Goal: Information Seeking & Learning: Learn about a topic

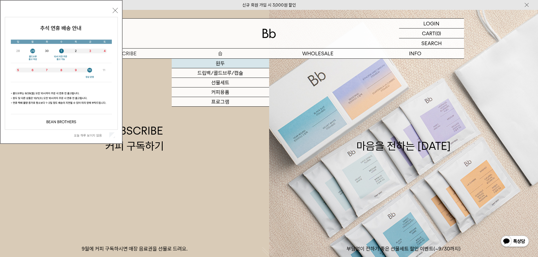
click at [216, 66] on link "원두" at bounding box center [221, 64] width 98 height 10
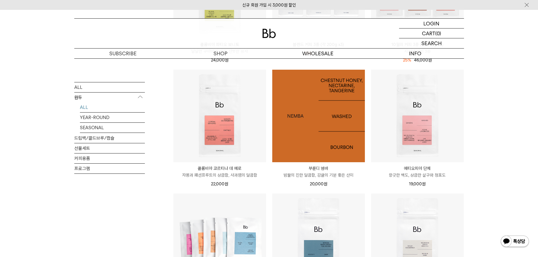
scroll to position [151, 0]
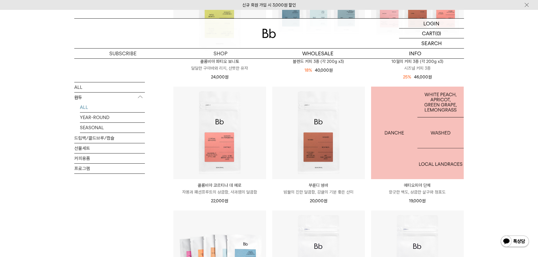
click at [403, 128] on img at bounding box center [417, 133] width 93 height 93
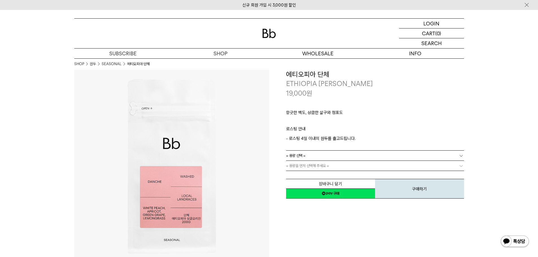
click at [338, 154] on link "= 용량 선택 =" at bounding box center [375, 156] width 178 height 10
click at [329, 170] on li "200g" at bounding box center [378, 166] width 172 height 10
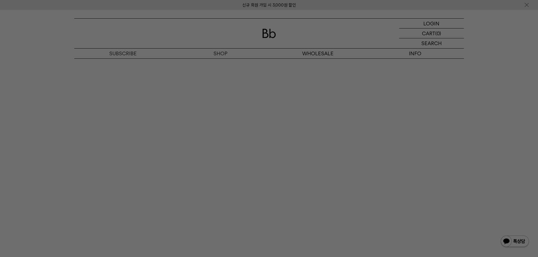
scroll to position [1093, 0]
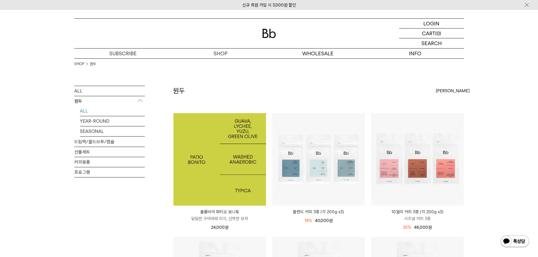
click at [229, 153] on img at bounding box center [220, 159] width 93 height 93
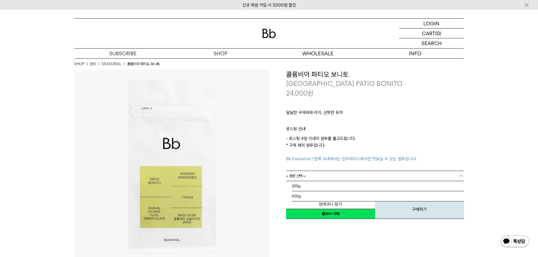
click at [306, 177] on link "= 용량 선택 =" at bounding box center [375, 176] width 178 height 10
click at [306, 179] on link "= 용량 선택 =" at bounding box center [375, 176] width 178 height 10
click at [311, 162] on p "- 로스팅 4일 이내의 원두를 출고드립니다. * 구독 제외 원두입니다. Bb Exclusive | 현재 국내에서는 빈브라더스에서만 맛보실 수 …" at bounding box center [375, 148] width 178 height 27
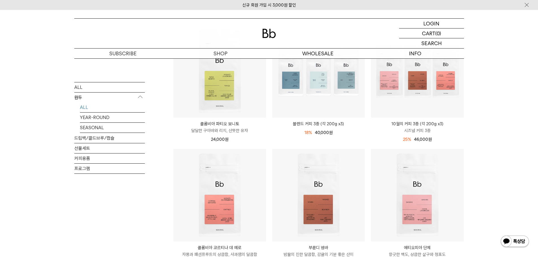
scroll to position [75, 0]
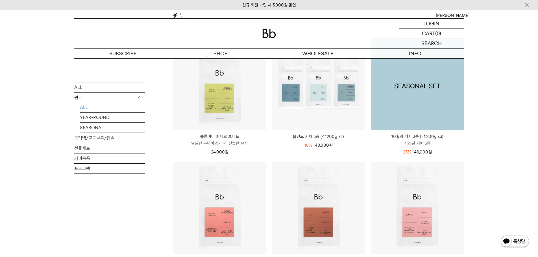
click at [453, 96] on img at bounding box center [417, 84] width 93 height 93
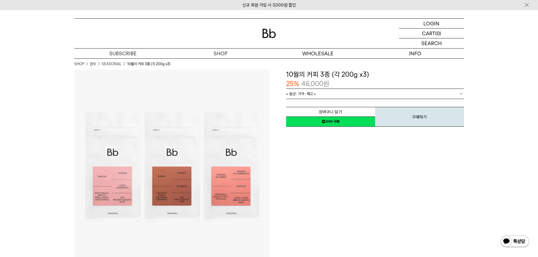
click at [317, 94] on link "= 옵션 : 가격 : 재고 =" at bounding box center [375, 94] width 178 height 10
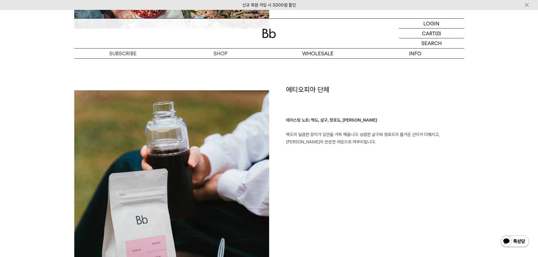
scroll to position [452, 0]
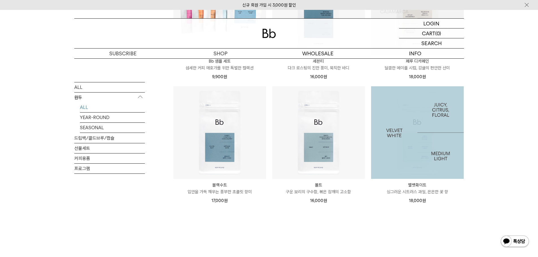
scroll to position [415, 0]
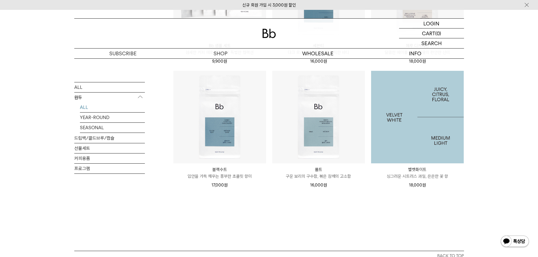
click at [426, 99] on img at bounding box center [417, 117] width 93 height 93
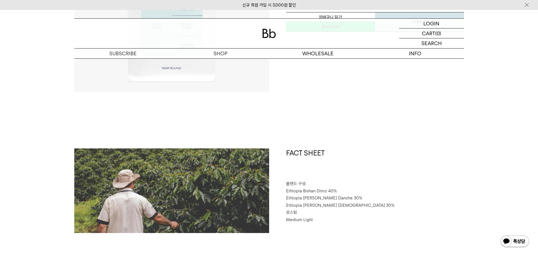
scroll to position [302, 0]
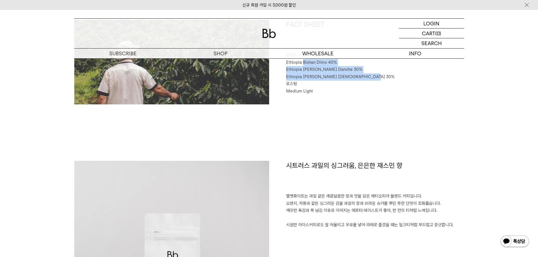
drag, startPoint x: 302, startPoint y: 63, endPoint x: 382, endPoint y: 78, distance: 81.3
click at [382, 78] on div "FACT SHEET 블렌드 구성 Ethiopia Bishan Dimo 40% Ethiopia Habtamu Yirgacheffe Danche …" at bounding box center [366, 62] width 195 height 85
click at [382, 78] on p "Ethiopia Habtamu Yirgacheffe Gotiti 30%" at bounding box center [375, 76] width 178 height 7
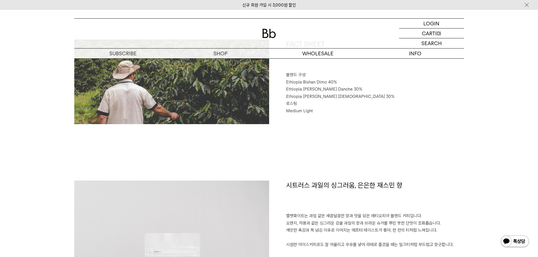
scroll to position [264, 0]
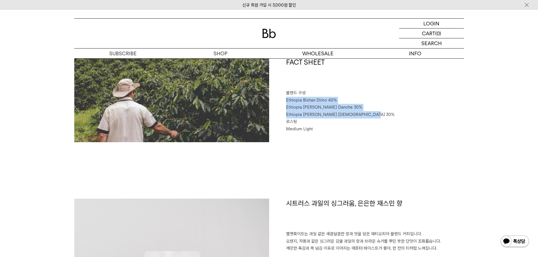
drag, startPoint x: 368, startPoint y: 92, endPoint x: 382, endPoint y: 112, distance: 24.5
click at [382, 112] on div "FACT SHEET 블렌드 구성 Ethiopia Bishan Dimo 40% Ethiopia Habtamu Yirgacheffe Danche …" at bounding box center [366, 100] width 195 height 85
click at [382, 112] on p "Ethiopia Habtamu Yirgacheffe Gotiti 30%" at bounding box center [375, 114] width 178 height 7
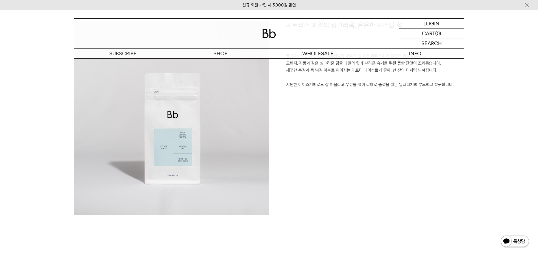
scroll to position [565, 0]
